Goal: Transaction & Acquisition: Purchase product/service

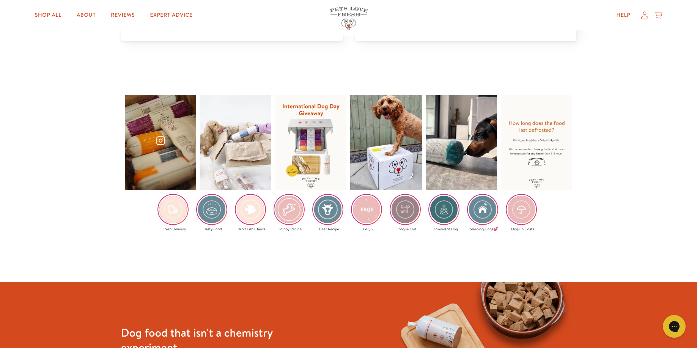
scroll to position [1289, 0]
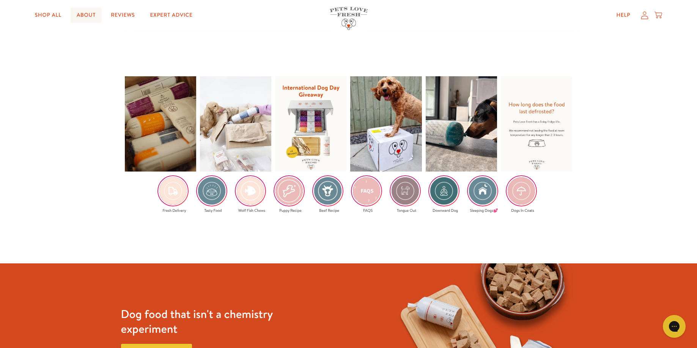
click at [86, 19] on link "About" at bounding box center [86, 15] width 31 height 15
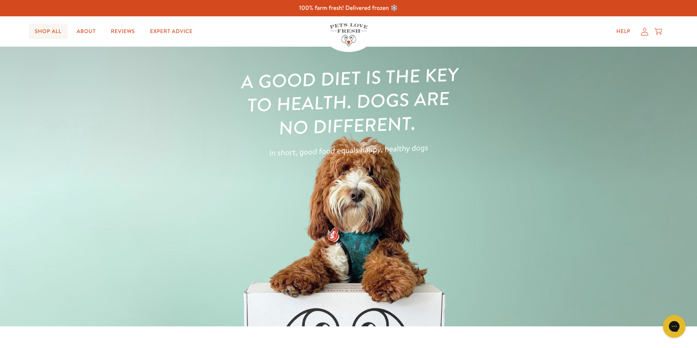
click at [49, 29] on link "Shop All" at bounding box center [48, 31] width 39 height 15
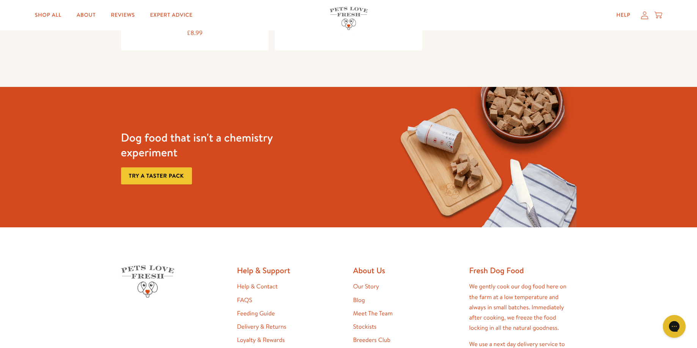
scroll to position [1137, 0]
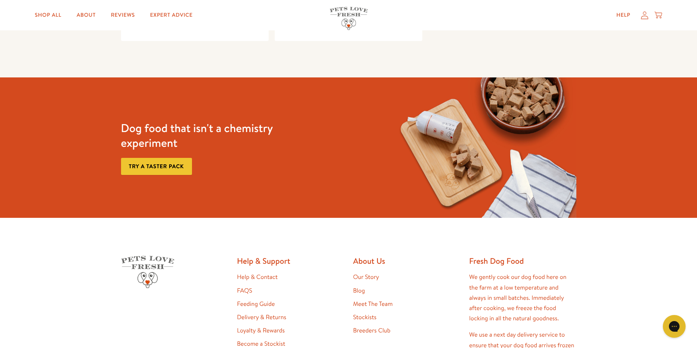
click at [162, 167] on link "Try a taster pack" at bounding box center [156, 166] width 71 height 17
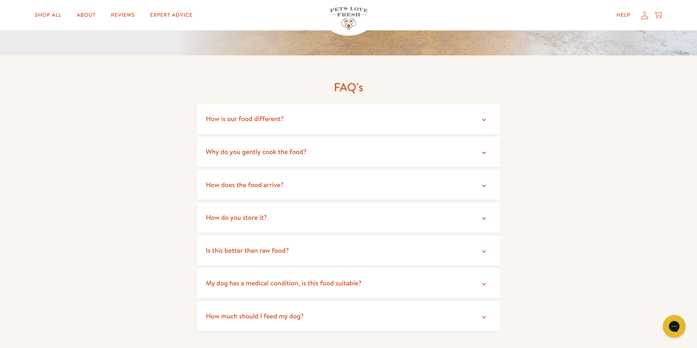
scroll to position [1441, 0]
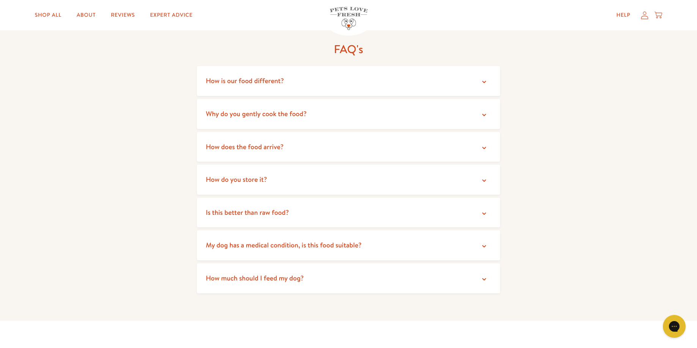
click at [463, 169] on summary "How do you store it?" at bounding box center [348, 180] width 303 height 30
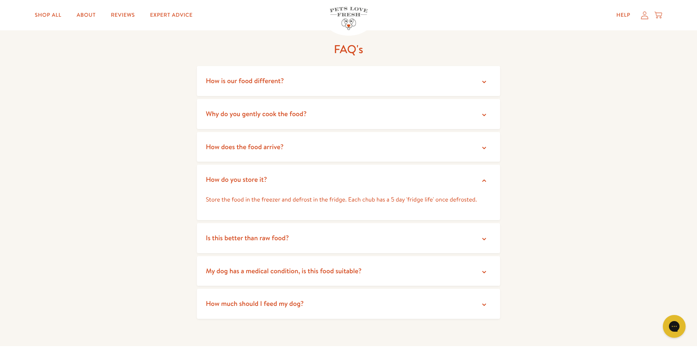
click at [387, 223] on summary "Is this better than raw food?" at bounding box center [348, 238] width 303 height 30
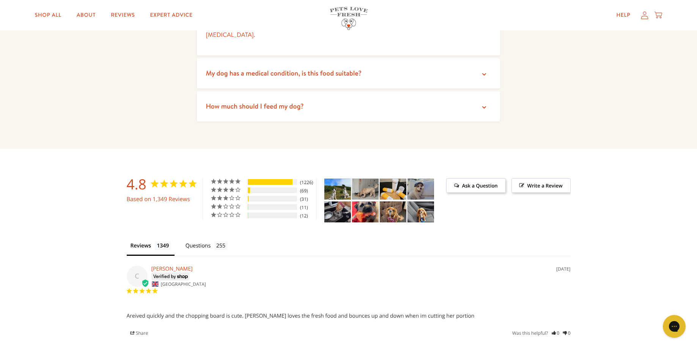
scroll to position [1706, 0]
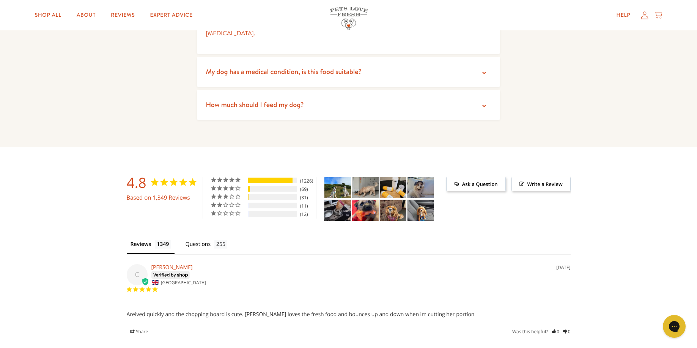
click at [332, 93] on summary "How much should I feed my dog?" at bounding box center [348, 105] width 303 height 30
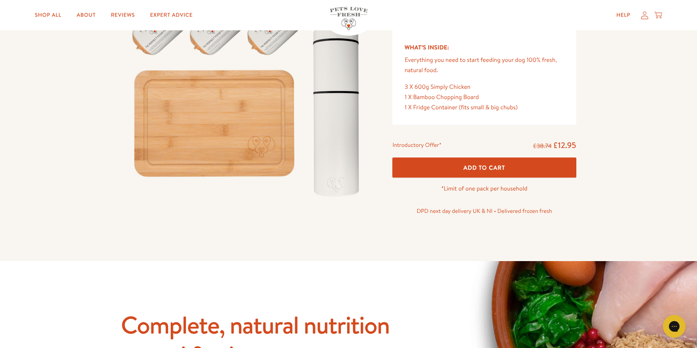
scroll to position [76, 0]
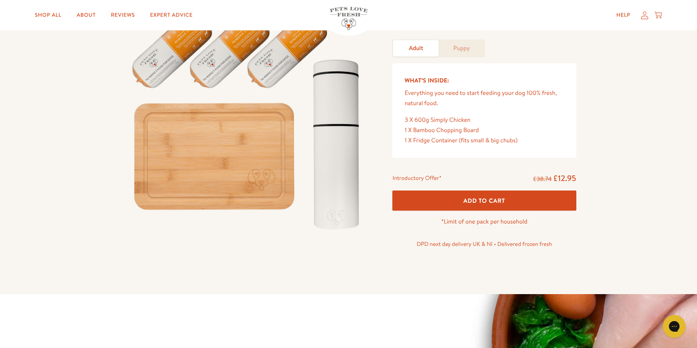
click at [472, 196] on button "Add To Cart" at bounding box center [484, 200] width 184 height 20
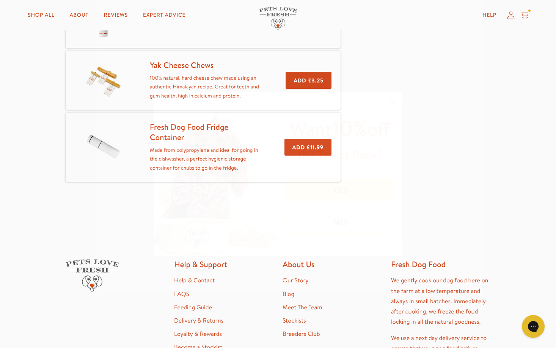
click at [344, 189] on button "YES" at bounding box center [340, 189] width 108 height 23
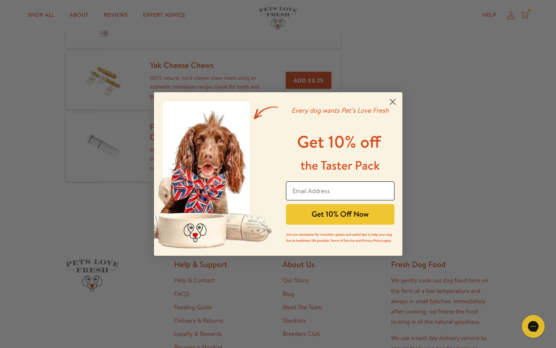
click at [333, 188] on input "Email Address" at bounding box center [340, 190] width 108 height 19
type input "tiahoochy82@gmail.com"
click at [342, 210] on button "Get 10% Off Now" at bounding box center [340, 214] width 108 height 20
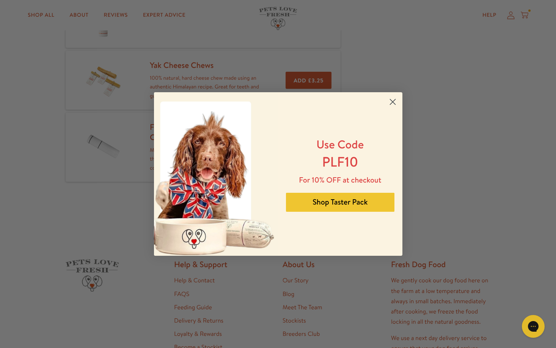
click at [341, 201] on button "Shop Taster Pack" at bounding box center [340, 202] width 108 height 19
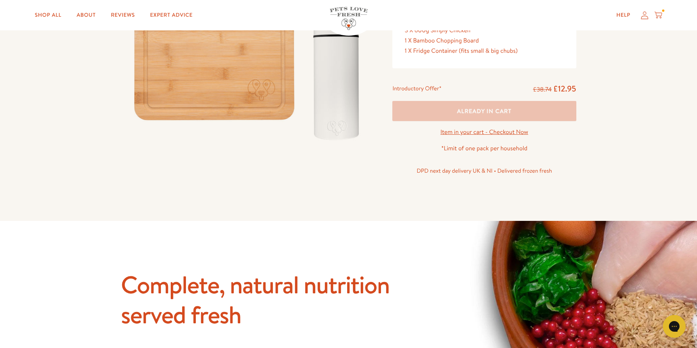
scroll to position [152, 0]
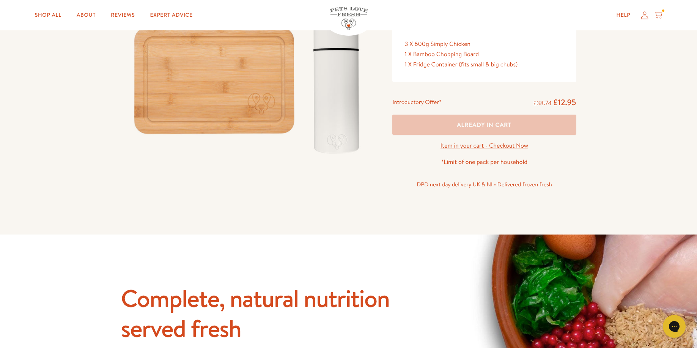
click at [507, 145] on link "Item in your cart - Checkout Now" at bounding box center [484, 145] width 88 height 8
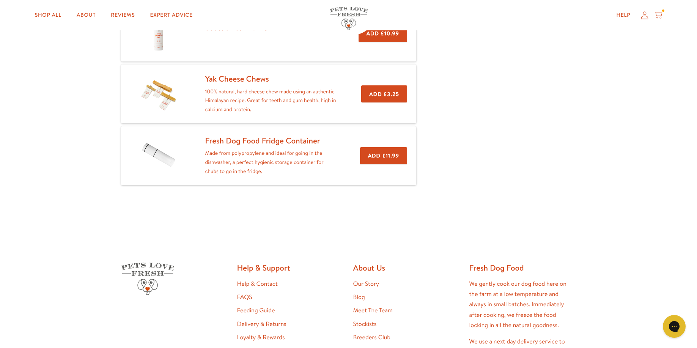
scroll to position [190, 0]
